Goal: Use online tool/utility: Utilize a website feature to perform a specific function

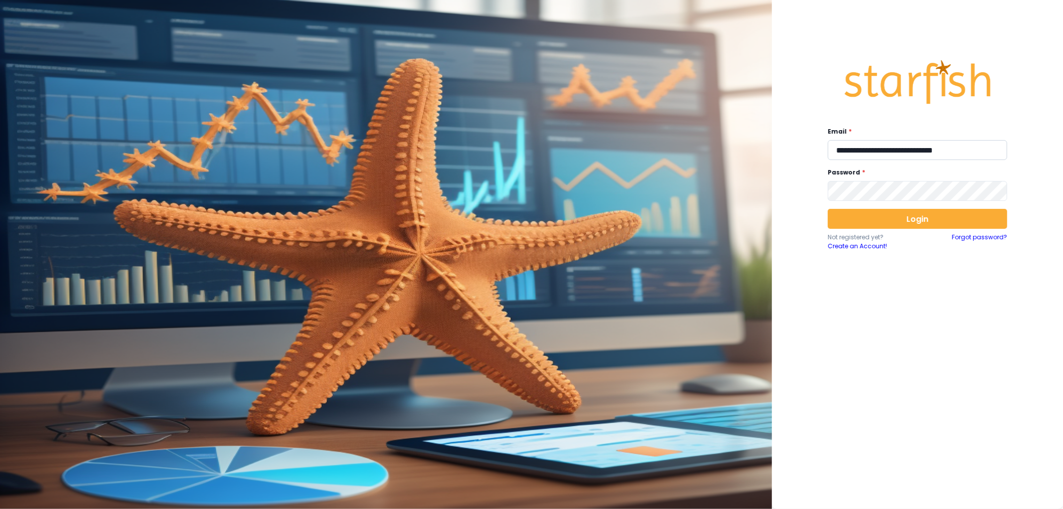
click at [870, 143] on input "**********" at bounding box center [917, 150] width 179 height 20
type input "**********"
click at [922, 224] on button "Login" at bounding box center [917, 219] width 179 height 20
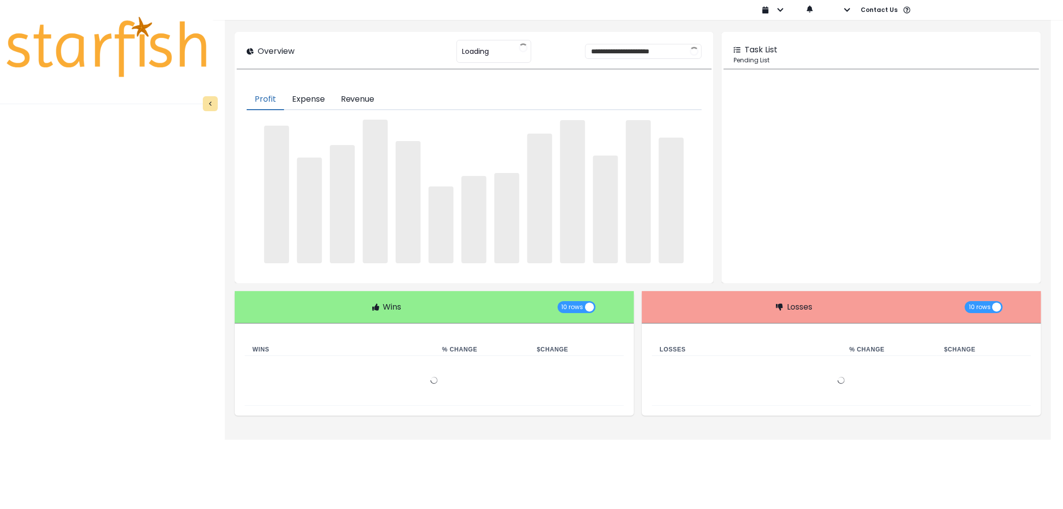
type input "********"
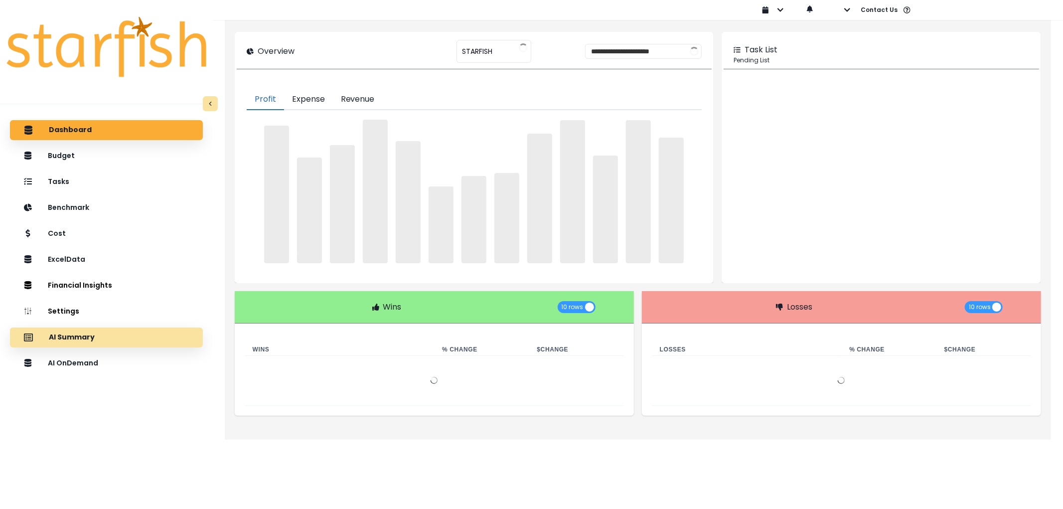
click at [117, 344] on div "AI Summary" at bounding box center [106, 337] width 177 height 21
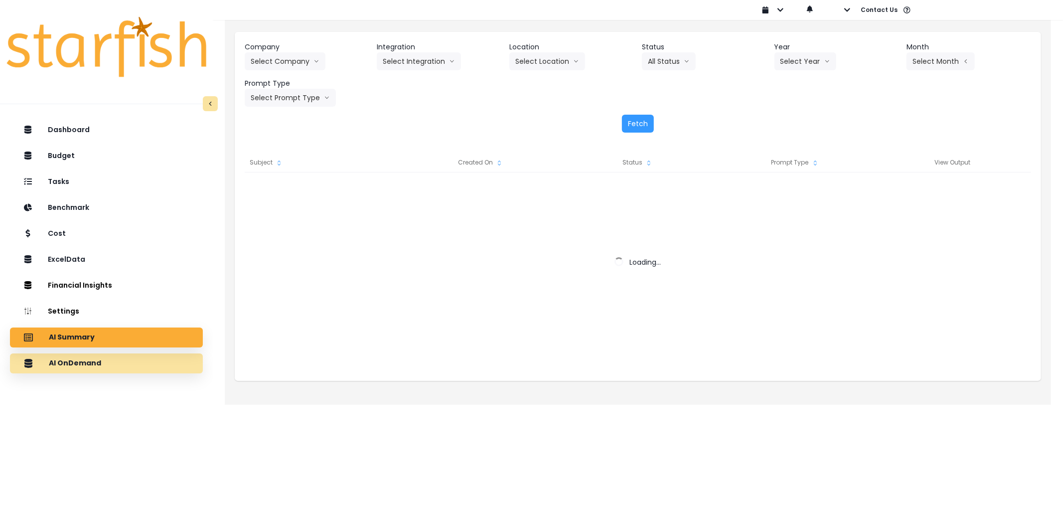
click at [122, 356] on div "AI OnDemand" at bounding box center [106, 363] width 177 height 21
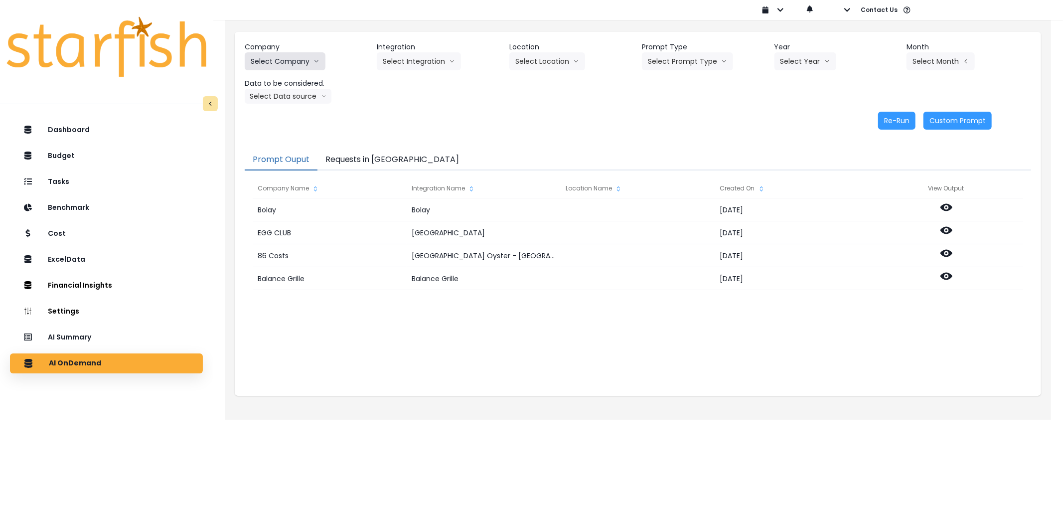
click at [302, 52] on button "Select Company" at bounding box center [285, 61] width 81 height 18
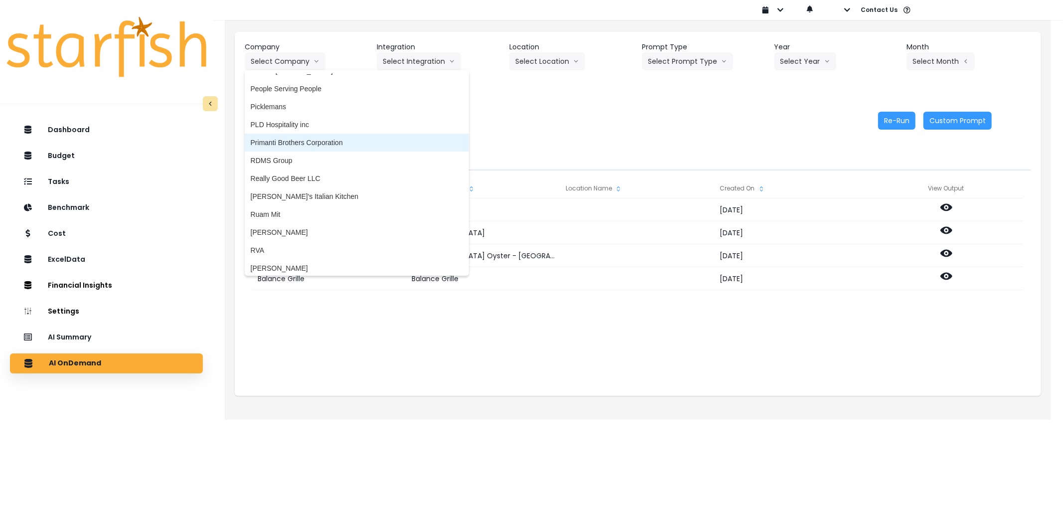
scroll to position [1541, 0]
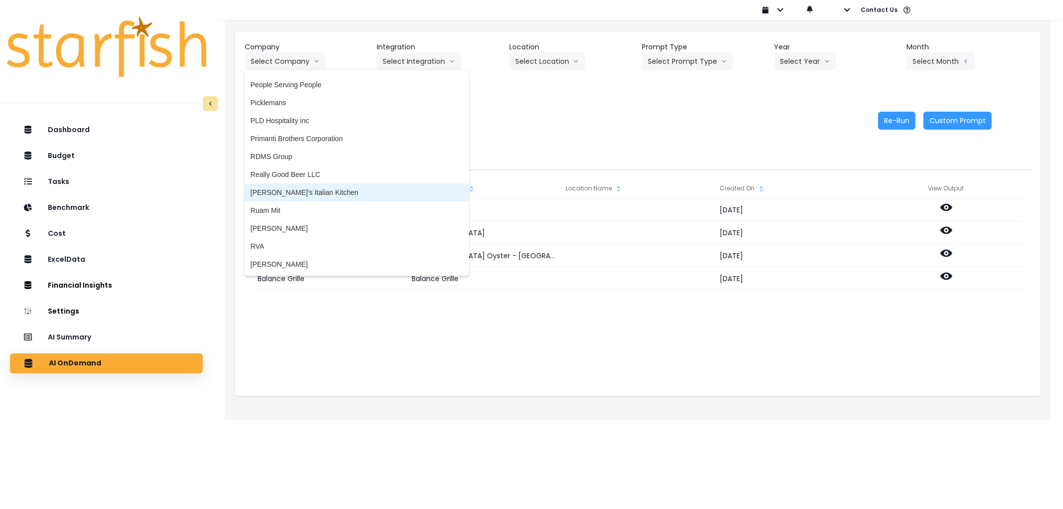
click at [303, 191] on span "[PERSON_NAME]'s Italian Kitchen" at bounding box center [357, 192] width 212 height 10
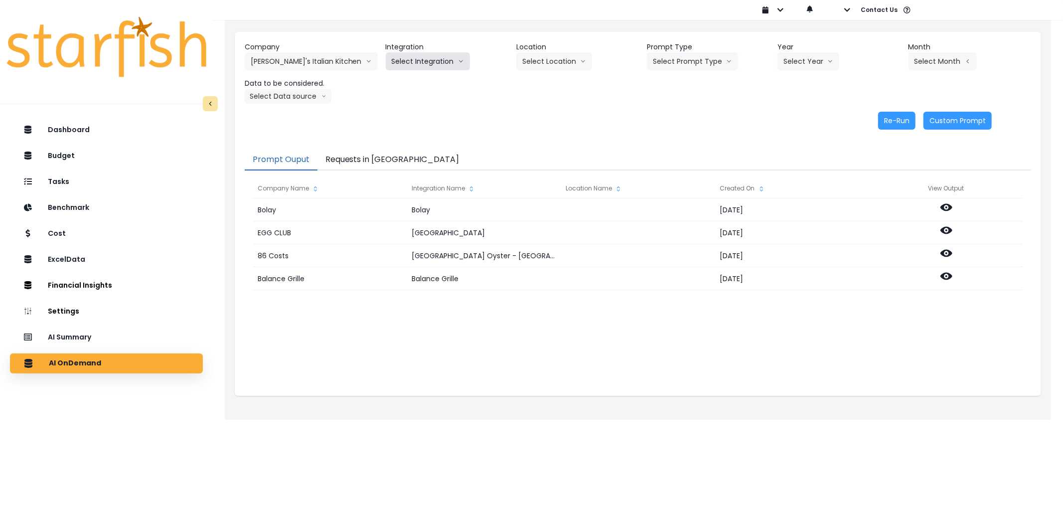
click at [396, 60] on button "Select Integration" at bounding box center [428, 61] width 84 height 18
click at [398, 80] on span "Quickbooks Online" at bounding box center [421, 82] width 59 height 10
click at [672, 58] on button "Select Prompt Type" at bounding box center [692, 61] width 91 height 18
click at [671, 117] on span "Error Task" at bounding box center [681, 118] width 56 height 10
click at [789, 60] on button "Select Year" at bounding box center [809, 61] width 62 height 18
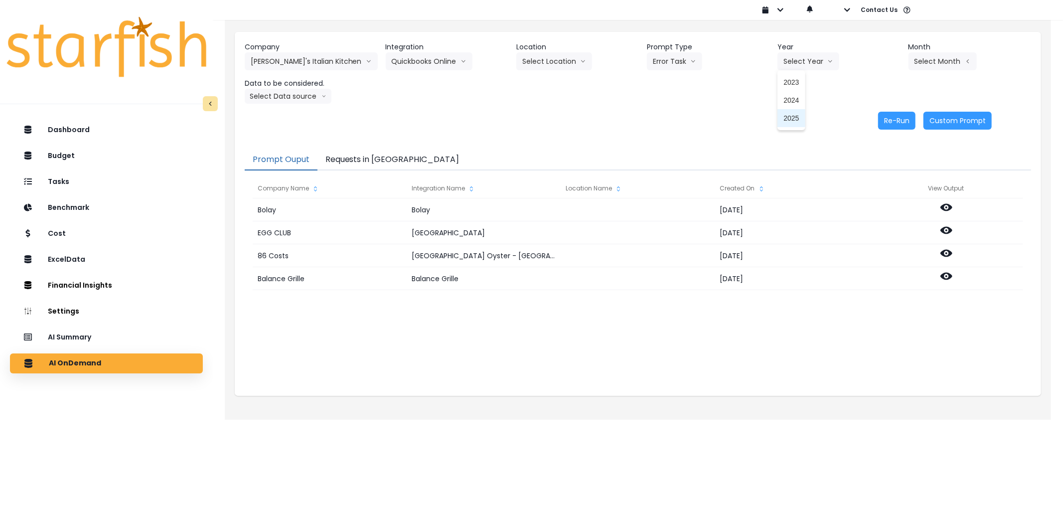
click at [780, 122] on li "2025" at bounding box center [791, 118] width 27 height 18
click at [947, 54] on button "Select Month" at bounding box center [943, 61] width 68 height 18
click at [879, 162] on li "June" at bounding box center [892, 154] width 31 height 18
click at [883, 167] on span "July" at bounding box center [892, 172] width 19 height 10
click at [295, 94] on button "Select Data source" at bounding box center [288, 96] width 87 height 15
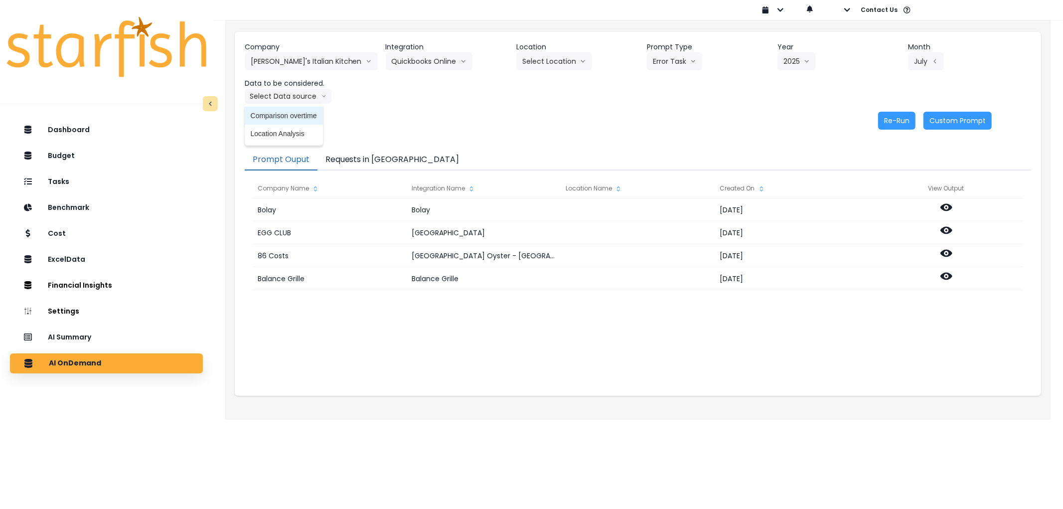
click at [298, 120] on span "Comparison overtime" at bounding box center [284, 116] width 66 height 10
click at [909, 121] on button "Re-Run" at bounding box center [896, 121] width 37 height 18
click at [358, 158] on button "Requests in [GEOGRAPHIC_DATA]" at bounding box center [393, 160] width 150 height 21
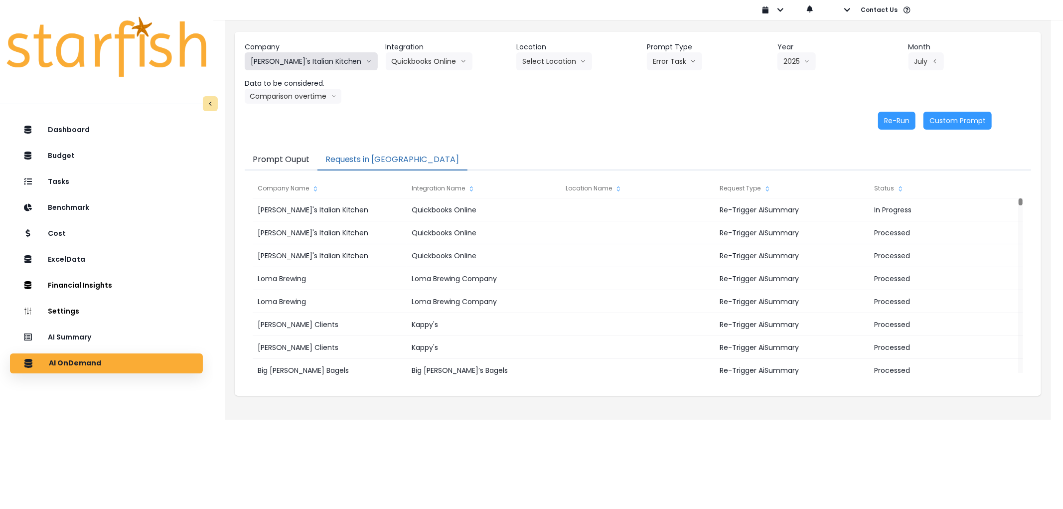
click at [308, 60] on button "[PERSON_NAME]'s Italian Kitchen" at bounding box center [311, 61] width 133 height 18
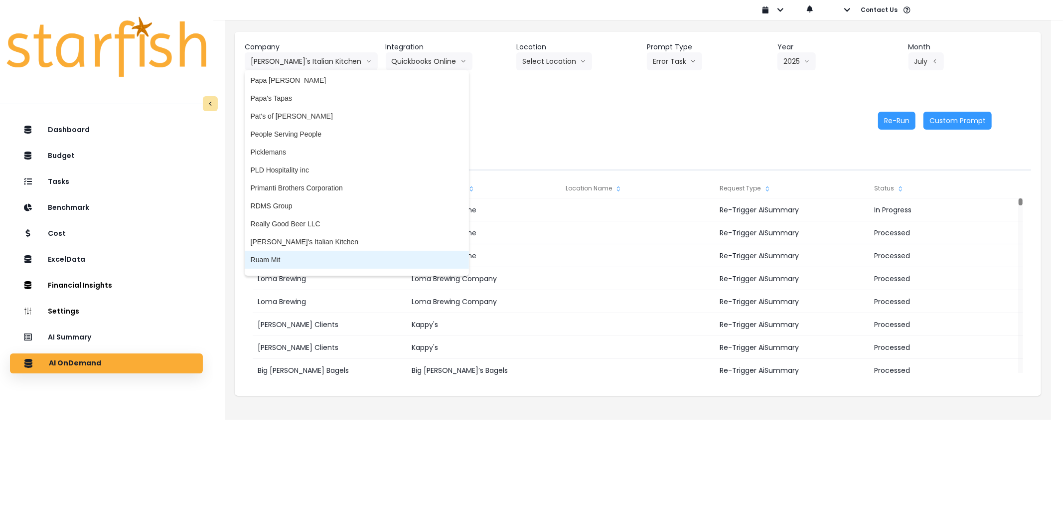
scroll to position [1486, 0]
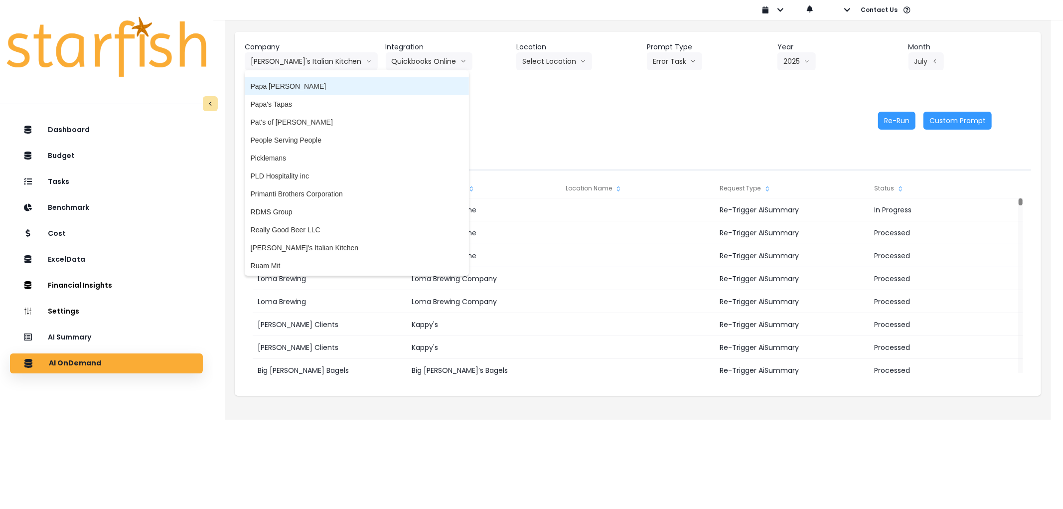
click at [297, 88] on span "Papa [PERSON_NAME]" at bounding box center [357, 86] width 212 height 10
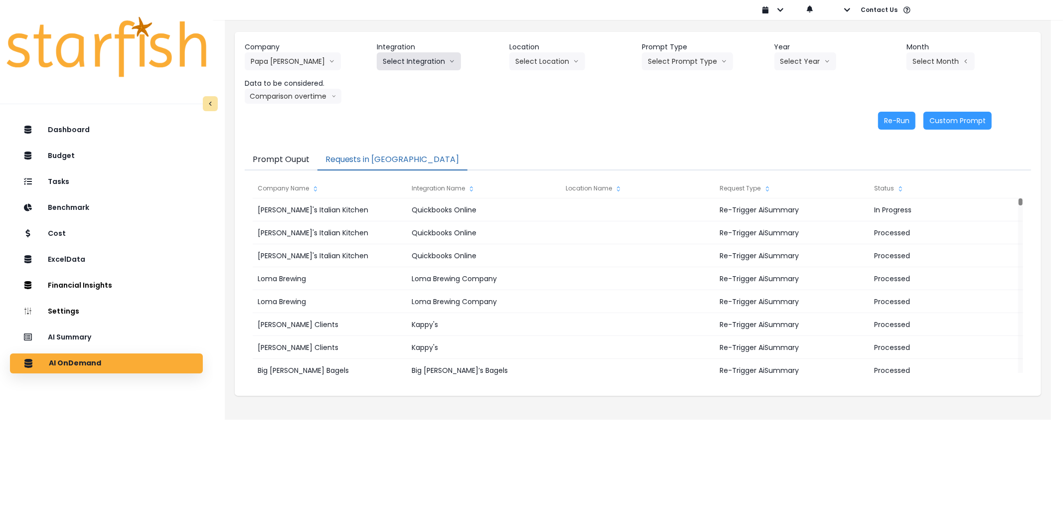
click at [411, 54] on button "Select Integration" at bounding box center [419, 61] width 84 height 18
click at [681, 65] on button "Select Prompt Type" at bounding box center [687, 61] width 91 height 18
click at [677, 119] on span "Error Task" at bounding box center [676, 118] width 56 height 10
click at [407, 61] on button "Select Integration" at bounding box center [419, 61] width 84 height 18
click at [408, 63] on button "Select Integration" at bounding box center [419, 61] width 84 height 18
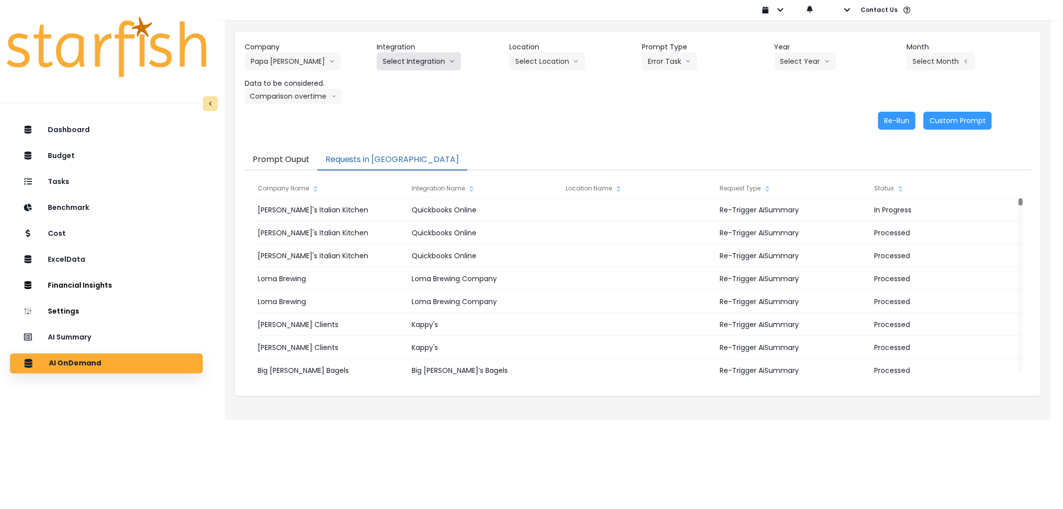
click at [422, 62] on button "Select Integration" at bounding box center [419, 61] width 84 height 18
click at [421, 82] on span "QuickBooks" at bounding box center [412, 82] width 59 height 10
click at [686, 63] on button "Select Prompt Type" at bounding box center [687, 61] width 91 height 18
click at [668, 113] on span "Error Task" at bounding box center [676, 118] width 56 height 10
click at [775, 57] on button "Select Year" at bounding box center [806, 61] width 62 height 18
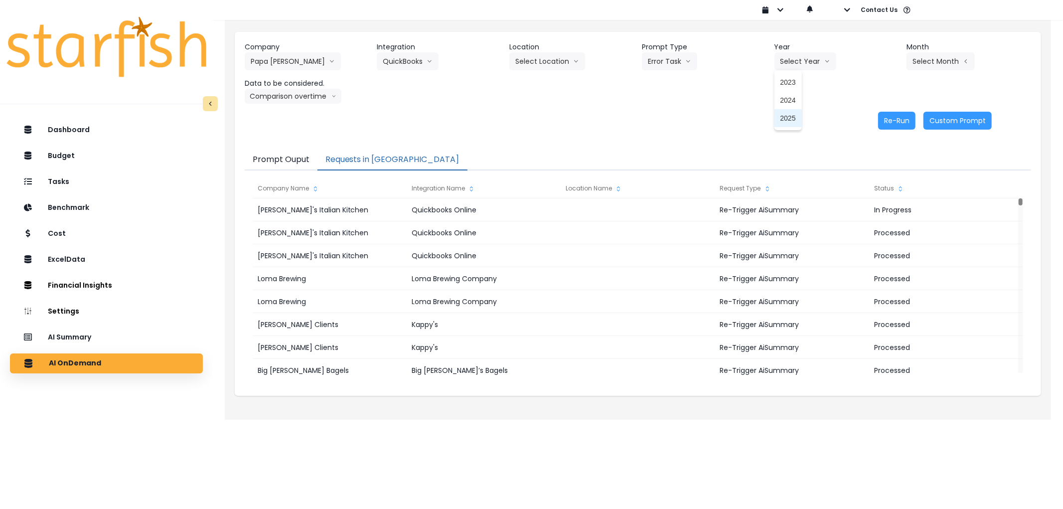
click at [792, 117] on span "2025" at bounding box center [788, 118] width 15 height 10
click at [935, 67] on button "Select Month" at bounding box center [941, 61] width 68 height 18
click at [884, 177] on li "July" at bounding box center [890, 172] width 31 height 18
click at [903, 126] on button "Re-Run" at bounding box center [896, 121] width 37 height 18
click at [404, 66] on button "QuickBooks" at bounding box center [408, 61] width 62 height 18
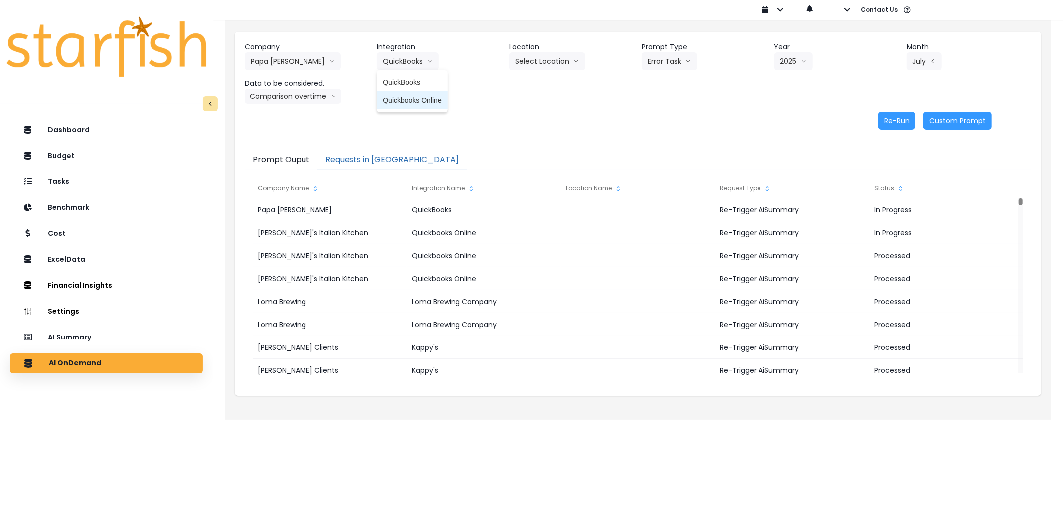
click at [404, 97] on span "Quickbooks Online" at bounding box center [412, 100] width 59 height 10
click at [697, 61] on button "Select Prompt Type" at bounding box center [687, 61] width 91 height 18
click at [690, 115] on span "Error Task" at bounding box center [676, 118] width 56 height 10
click at [798, 56] on button "Select Year" at bounding box center [806, 61] width 62 height 18
click at [788, 115] on span "2025" at bounding box center [788, 118] width 15 height 10
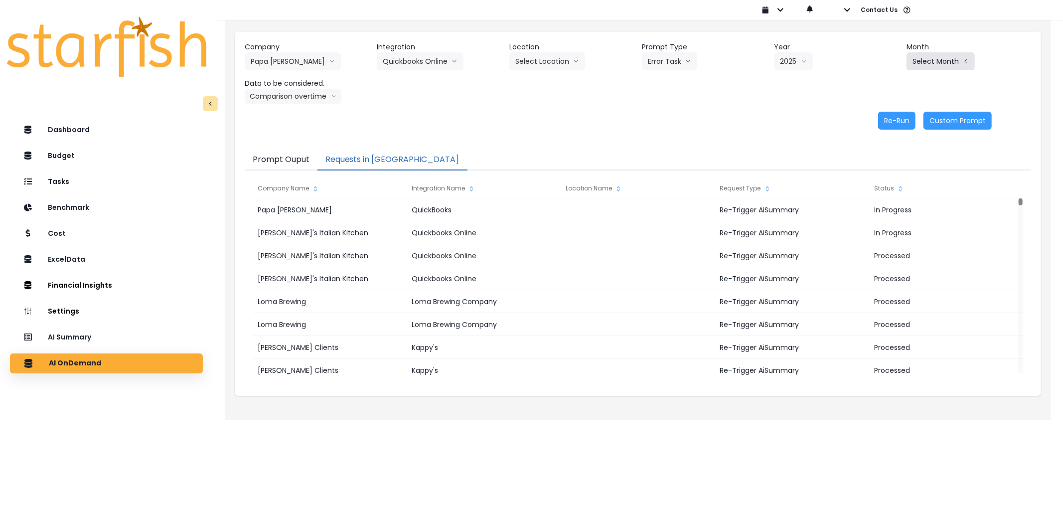
click at [934, 60] on button "Select Month" at bounding box center [941, 61] width 68 height 18
click at [882, 166] on li "July" at bounding box center [890, 172] width 31 height 18
click at [916, 121] on button "Re-Run" at bounding box center [896, 121] width 37 height 18
click at [282, 65] on button "Papa [PERSON_NAME]" at bounding box center [293, 61] width 96 height 18
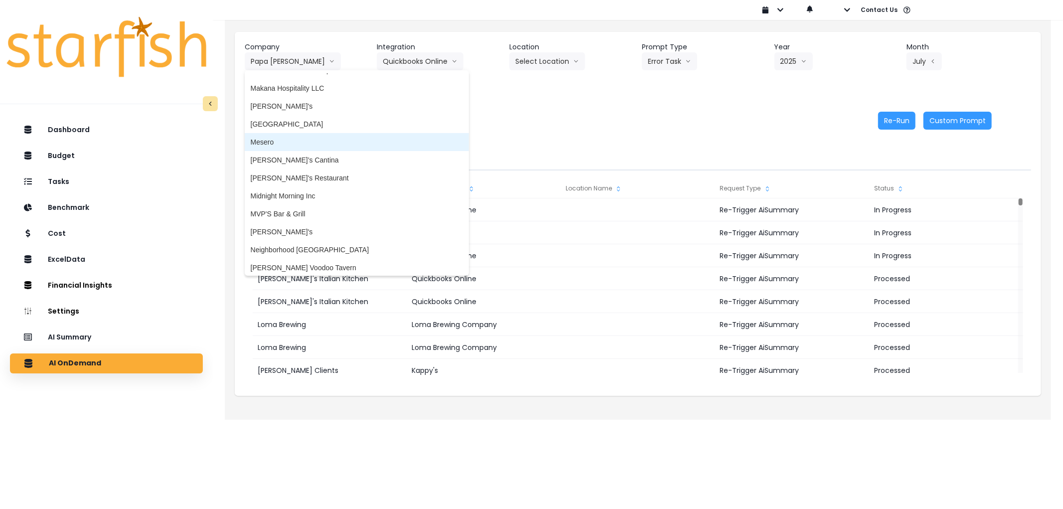
scroll to position [1264, 0]
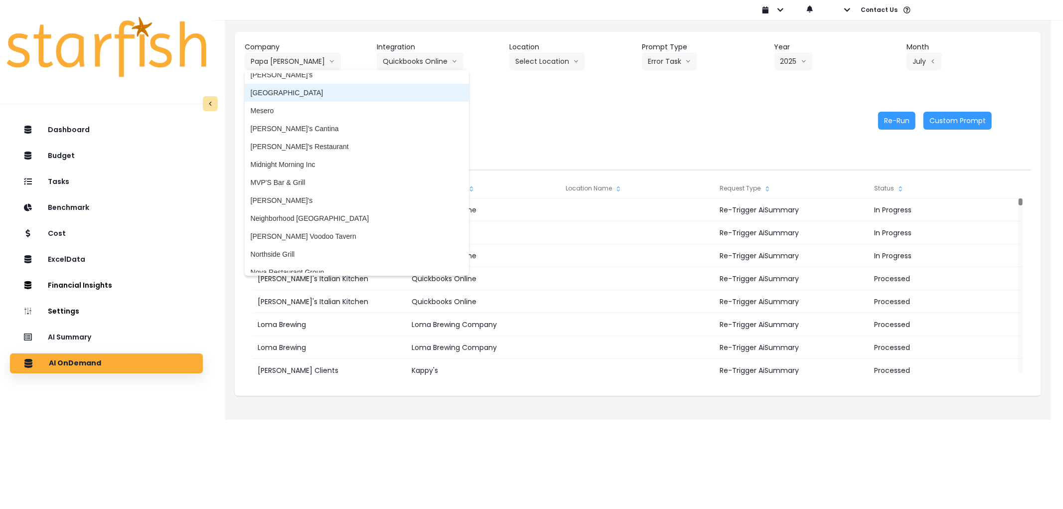
click at [297, 91] on span "[GEOGRAPHIC_DATA]" at bounding box center [357, 93] width 212 height 10
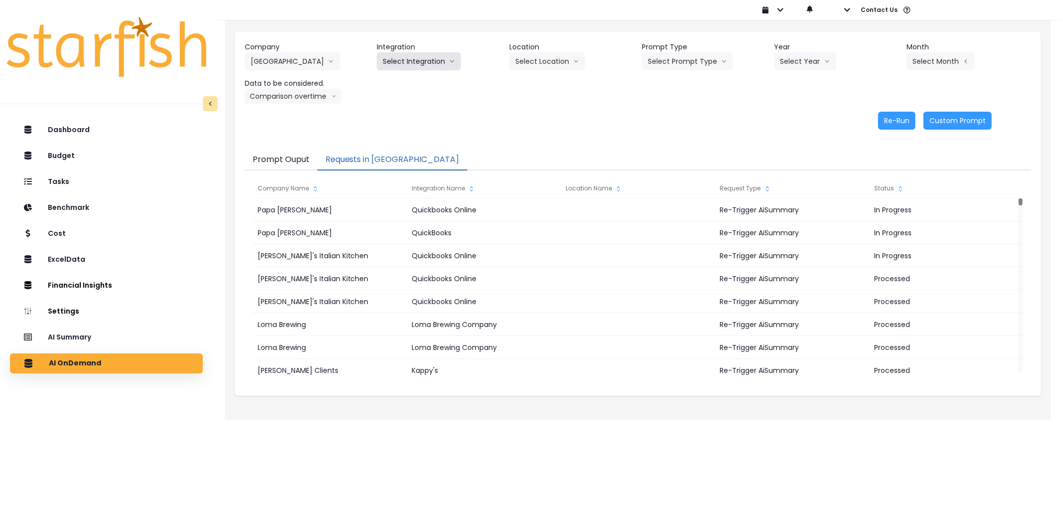
click at [404, 65] on button "Select Integration" at bounding box center [419, 61] width 84 height 18
click at [402, 82] on li "R365" at bounding box center [391, 82] width 28 height 18
click at [559, 66] on button "Select Location" at bounding box center [548, 61] width 76 height 18
click at [662, 66] on button "Select Prompt Type" at bounding box center [687, 61] width 91 height 18
click at [659, 120] on span "Error Task" at bounding box center [676, 118] width 56 height 10
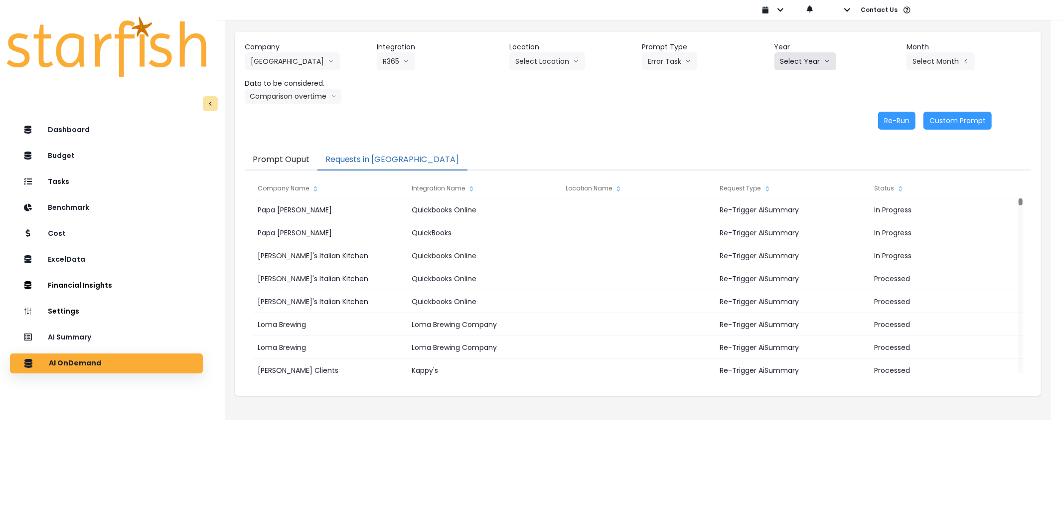
click at [798, 67] on button "Select Year" at bounding box center [806, 61] width 62 height 18
click at [784, 123] on li "2025" at bounding box center [788, 118] width 27 height 18
click at [918, 63] on button "Select Month" at bounding box center [941, 61] width 68 height 18
click at [884, 173] on span "July" at bounding box center [890, 172] width 19 height 10
click at [297, 98] on button "Comparison overtime" at bounding box center [293, 96] width 97 height 15
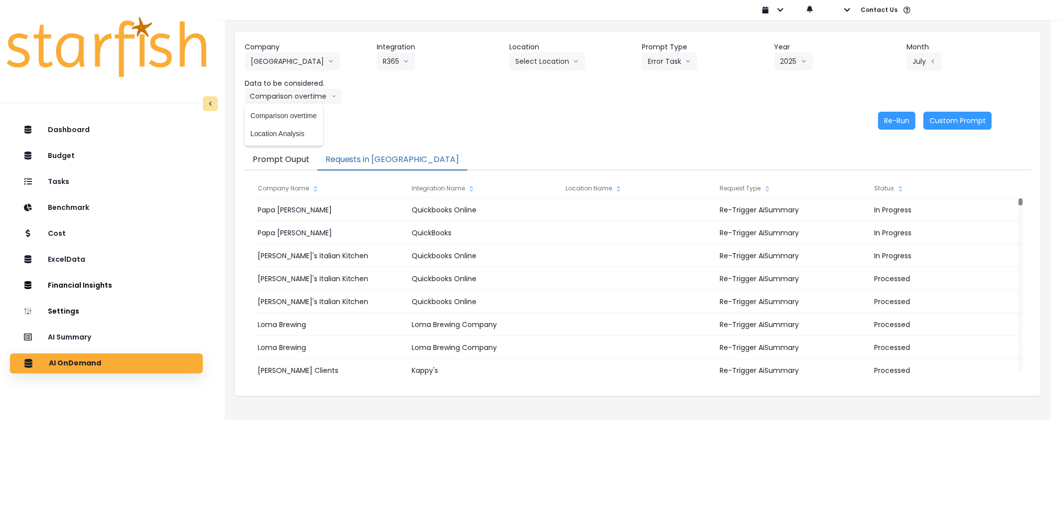
drag, startPoint x: 698, startPoint y: 108, endPoint x: 836, endPoint y: 114, distance: 137.7
click at [701, 108] on div "Company [GEOGRAPHIC_DATA] Grill 86 Costs Asti Bagel Cafe Balance Grille Bald Gi…" at bounding box center [638, 86] width 807 height 108
click at [904, 120] on button "Re-Run" at bounding box center [896, 121] width 37 height 18
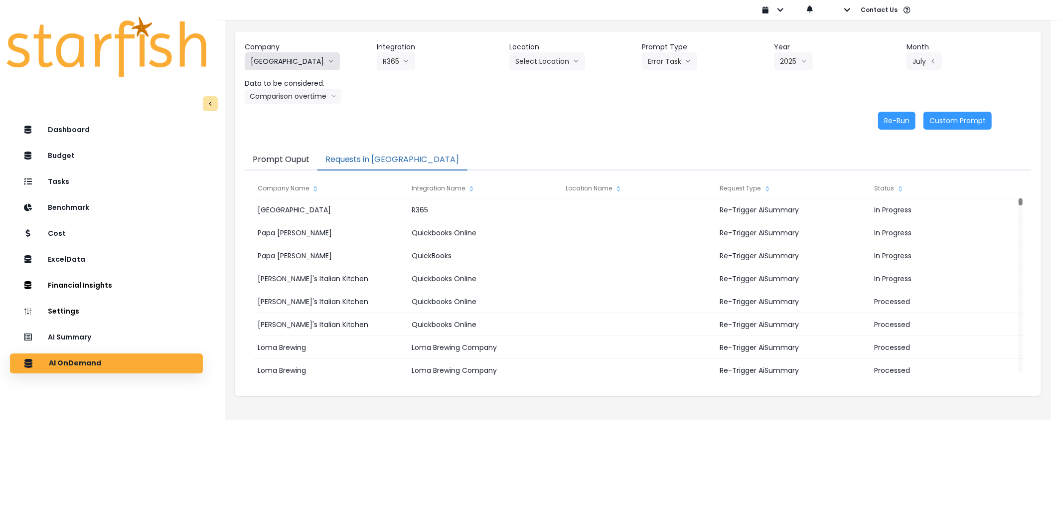
click at [293, 68] on button "[GEOGRAPHIC_DATA]" at bounding box center [292, 61] width 95 height 18
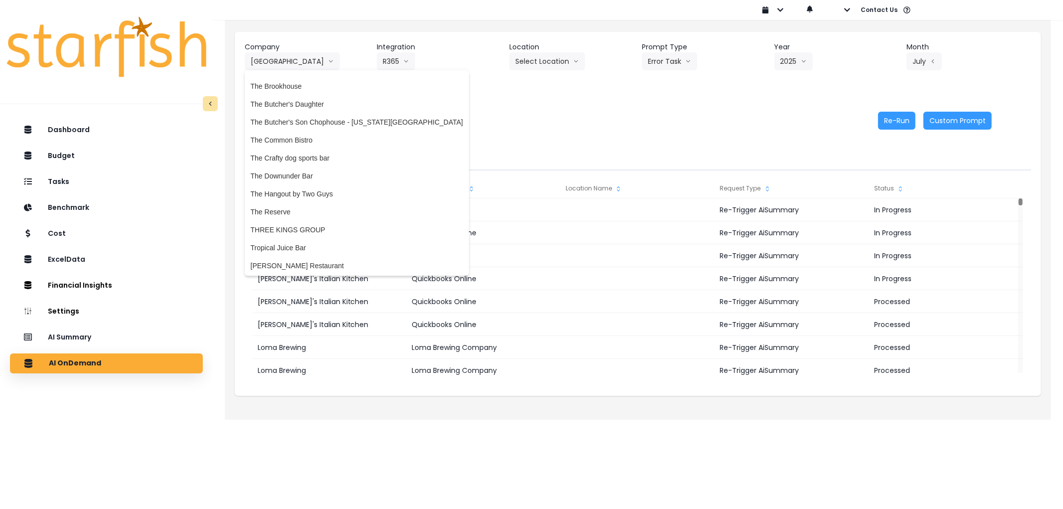
scroll to position [1984, 0]
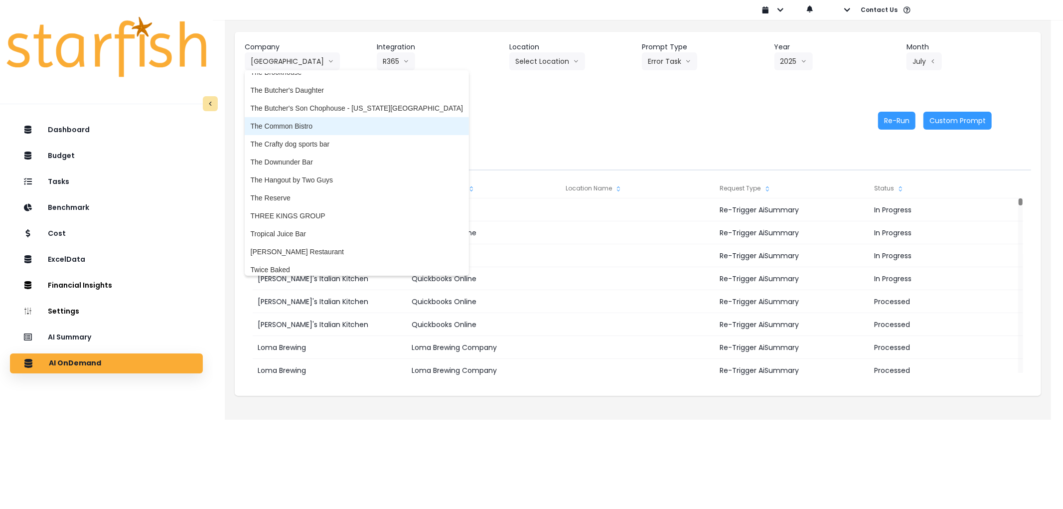
click at [308, 128] on span "The Common Bistro" at bounding box center [357, 126] width 212 height 10
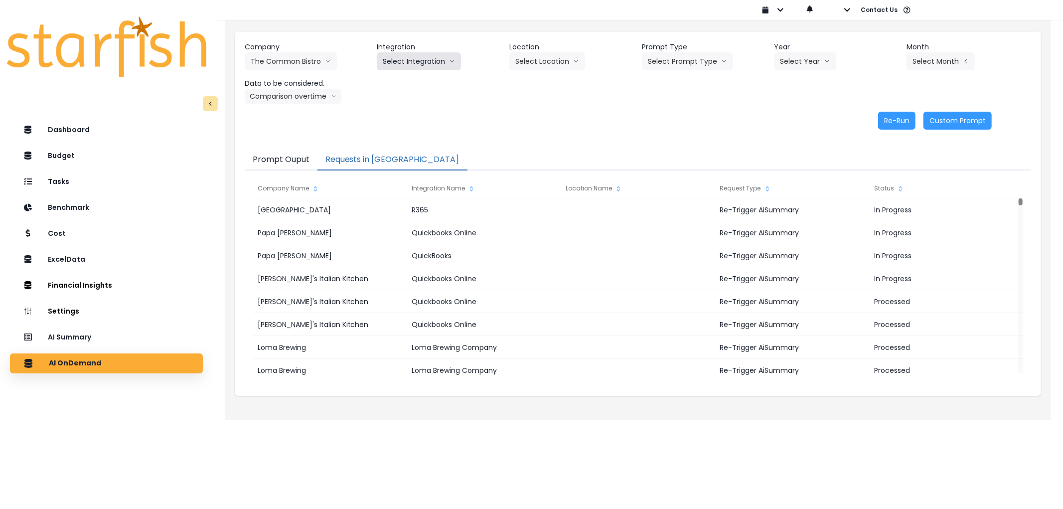
click at [415, 54] on button "Select Integration" at bounding box center [419, 61] width 84 height 18
click at [409, 80] on span "The Common Bistro" at bounding box center [414, 82] width 62 height 10
click at [662, 62] on button "Select Prompt Type" at bounding box center [687, 61] width 91 height 18
drag, startPoint x: 670, startPoint y: 113, endPoint x: 788, endPoint y: 63, distance: 128.4
click at [671, 113] on span "Error Task" at bounding box center [676, 118] width 56 height 10
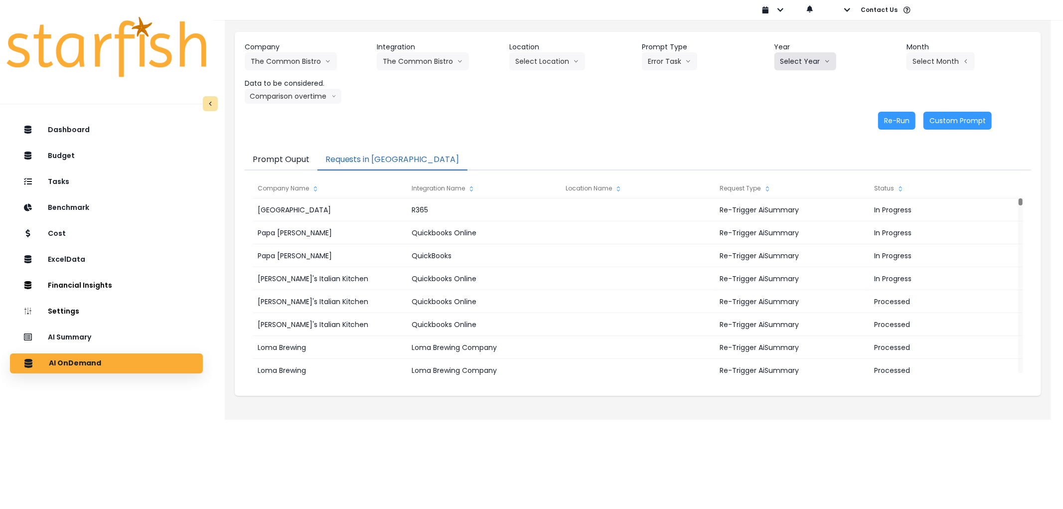
click at [804, 58] on button "Select Year" at bounding box center [806, 61] width 62 height 18
click at [787, 115] on span "2025" at bounding box center [788, 118] width 15 height 10
click at [935, 58] on button "Select Month" at bounding box center [941, 61] width 68 height 18
click at [881, 167] on span "July" at bounding box center [890, 172] width 19 height 10
click at [894, 118] on button "Re-Run" at bounding box center [896, 121] width 37 height 18
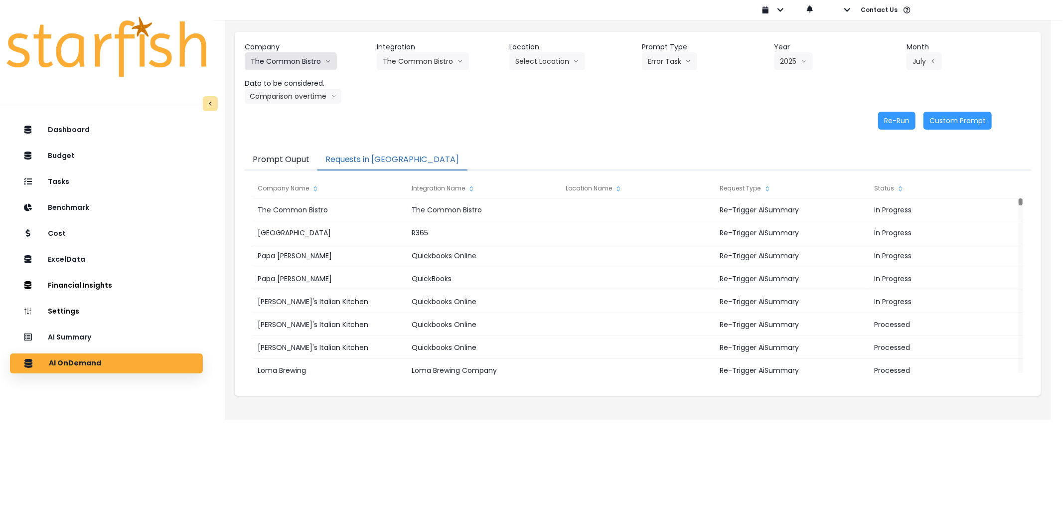
click at [307, 63] on button "The Common Bistro" at bounding box center [291, 61] width 92 height 18
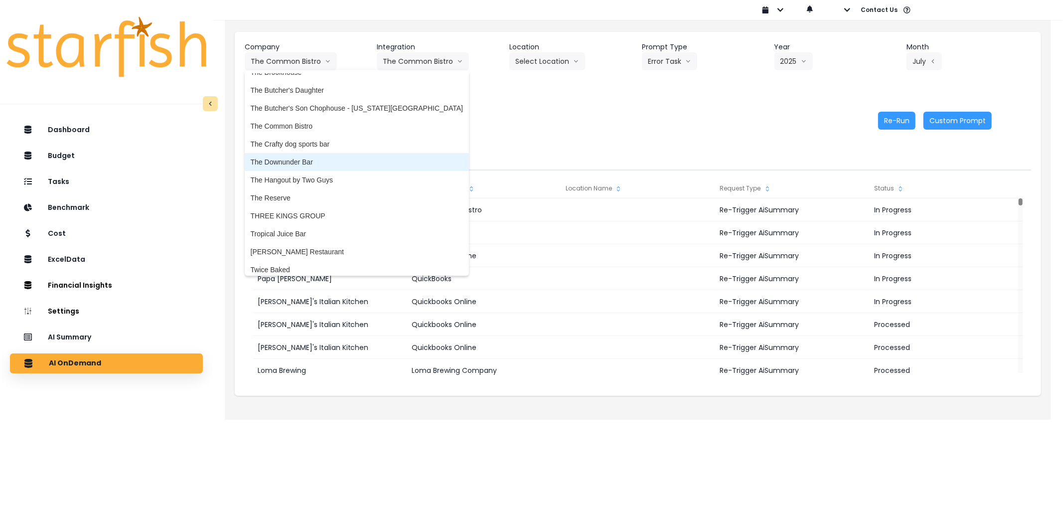
click at [331, 167] on li "The Downunder Bar" at bounding box center [357, 162] width 224 height 18
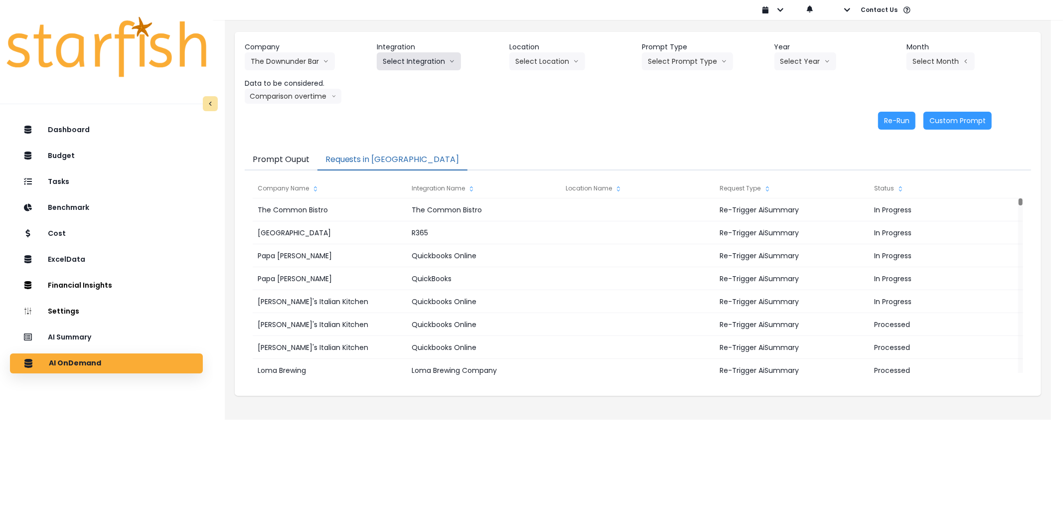
click at [398, 57] on button "Select Integration" at bounding box center [419, 61] width 84 height 18
click at [404, 81] on span "The Downunder Bar" at bounding box center [414, 82] width 62 height 10
click at [661, 60] on button "Select Prompt Type" at bounding box center [687, 61] width 91 height 18
click at [663, 116] on span "Error Task" at bounding box center [676, 118] width 56 height 10
click at [808, 67] on button "Select Year" at bounding box center [806, 61] width 62 height 18
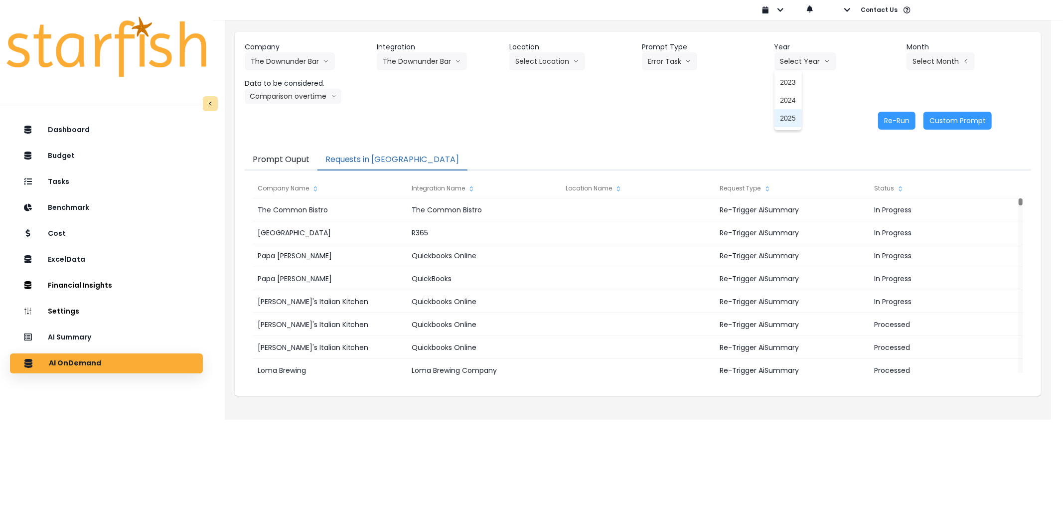
drag, startPoint x: 793, startPoint y: 112, endPoint x: 876, endPoint y: 85, distance: 87.5
click at [793, 112] on li "2025" at bounding box center [788, 118] width 27 height 18
click at [949, 58] on button "Select Month" at bounding box center [941, 61] width 68 height 18
click at [884, 175] on span "July" at bounding box center [890, 172] width 19 height 10
click at [893, 119] on button "Re-Run" at bounding box center [896, 121] width 37 height 18
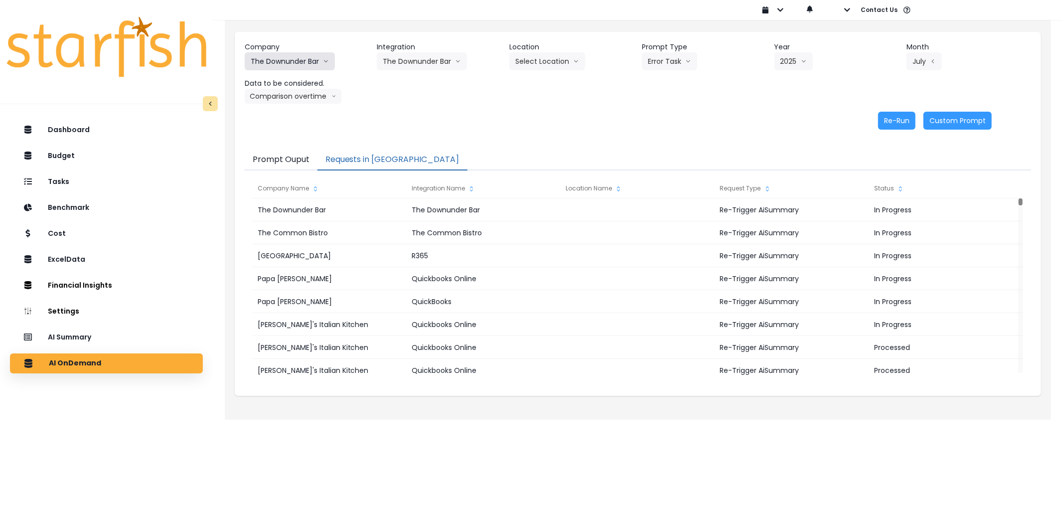
click at [312, 59] on button "The Downunder Bar" at bounding box center [290, 61] width 90 height 18
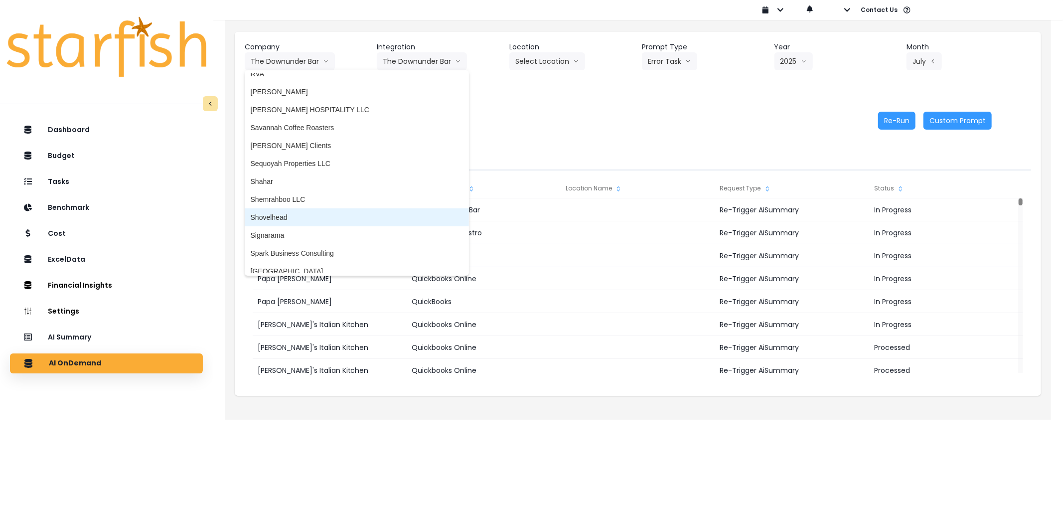
scroll to position [1707, 0]
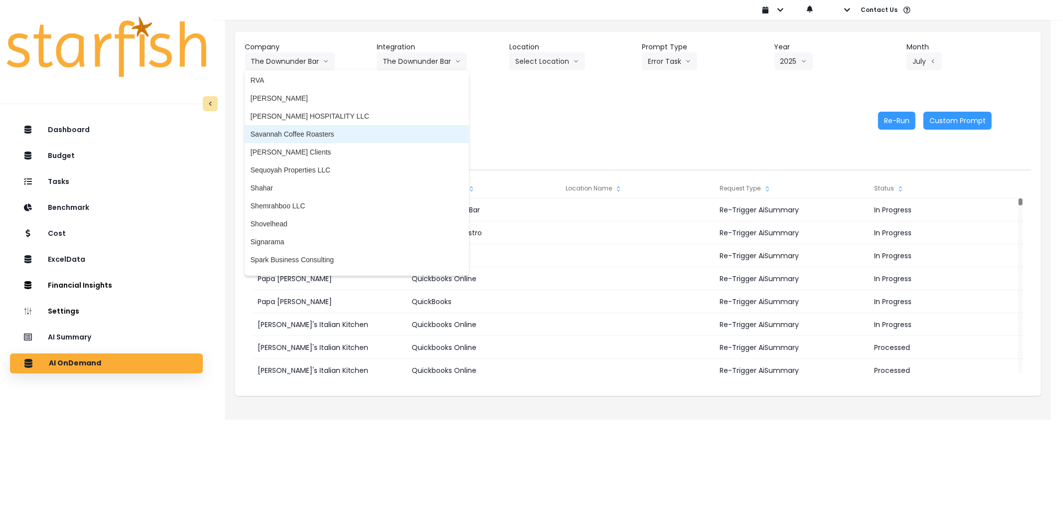
click at [305, 129] on span "Savannah Coffee Roasters" at bounding box center [357, 134] width 212 height 10
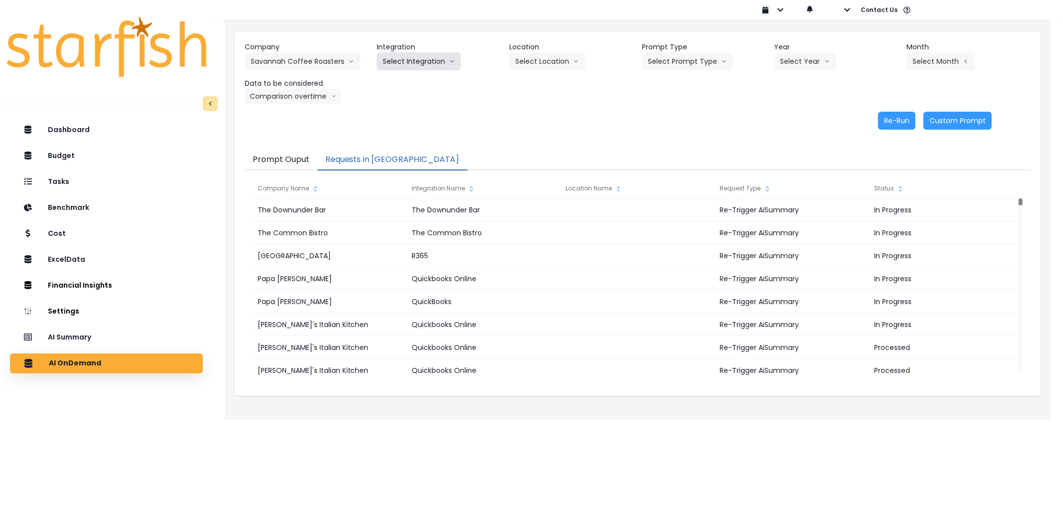
click at [400, 66] on button "Select Integration" at bounding box center [419, 61] width 84 height 18
click at [406, 86] on span "Quickbooks Online" at bounding box center [412, 82] width 59 height 10
click at [656, 64] on button "Select Prompt Type" at bounding box center [687, 61] width 91 height 18
click at [678, 117] on span "Error Task" at bounding box center [676, 118] width 56 height 10
click at [808, 61] on button "Select Year" at bounding box center [806, 61] width 62 height 18
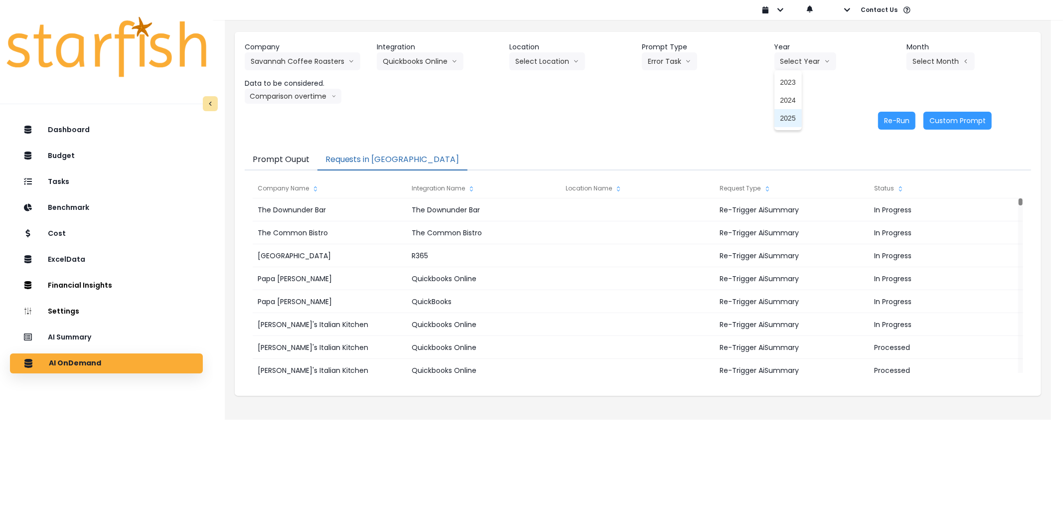
click at [795, 120] on span "2025" at bounding box center [788, 118] width 15 height 10
click at [925, 61] on button "Select Month" at bounding box center [941, 61] width 68 height 18
click at [887, 171] on span "July" at bounding box center [890, 172] width 19 height 10
click at [897, 118] on button "Re-Run" at bounding box center [896, 121] width 37 height 18
